Goal: Book appointment/travel/reservation

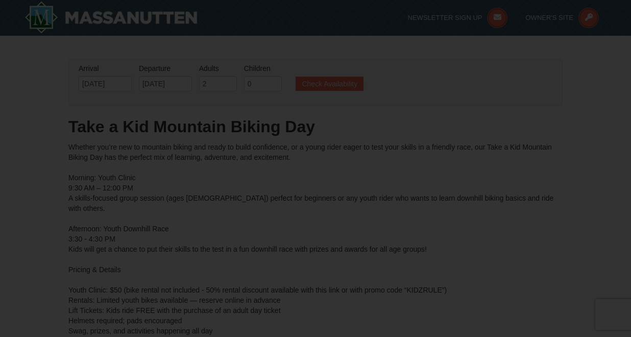
click at [388, 176] on div at bounding box center [315, 168] width 631 height 337
